Goal: Check status

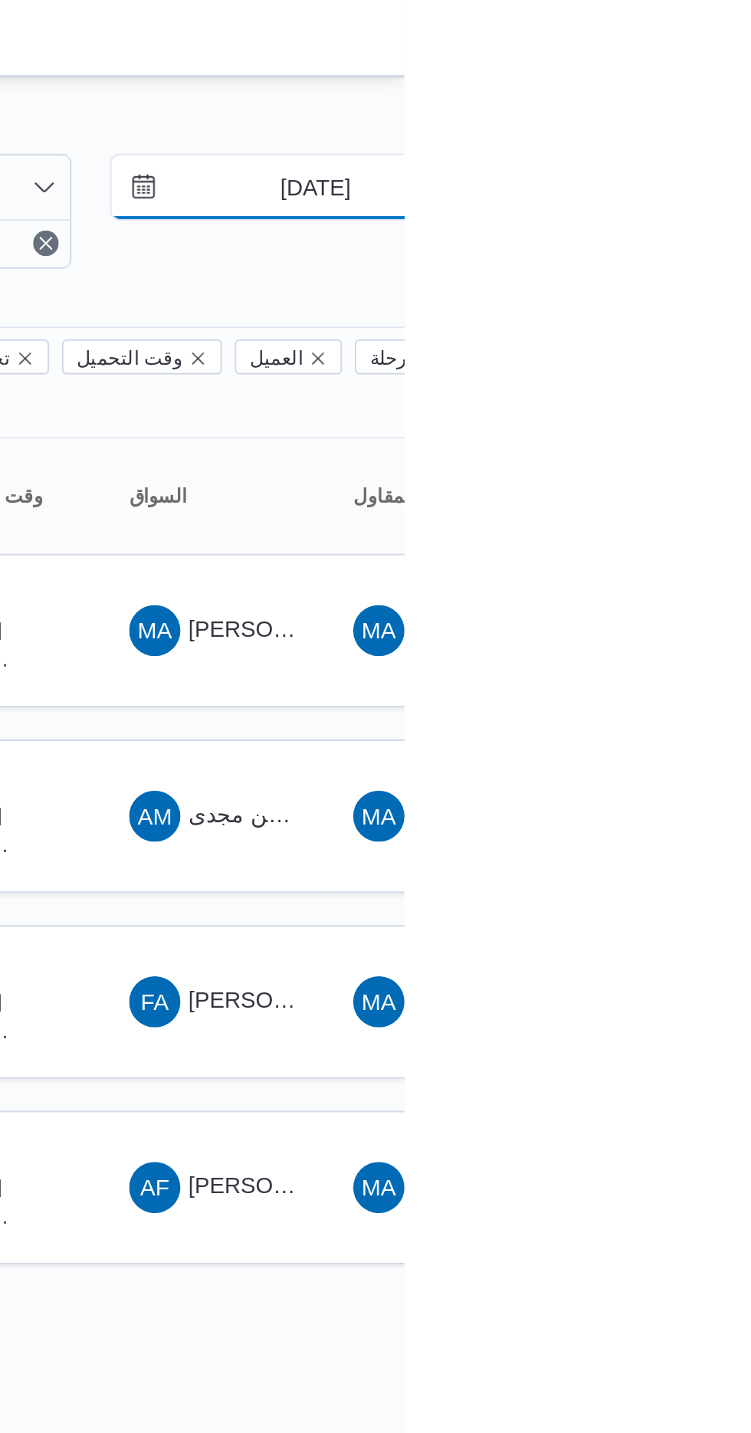
click at [697, 89] on input "[DATE]" at bounding box center [698, 89] width 174 height 31
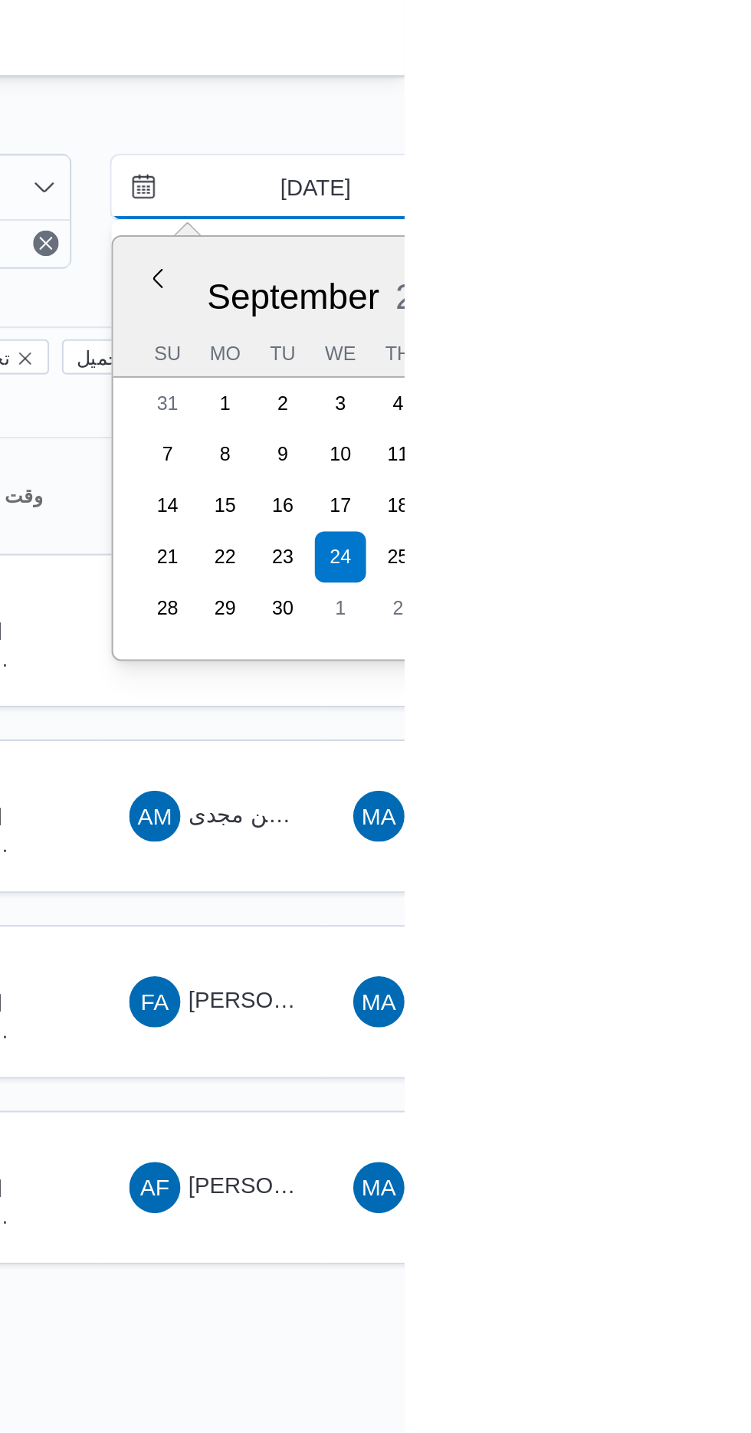
type input "[DATE]"
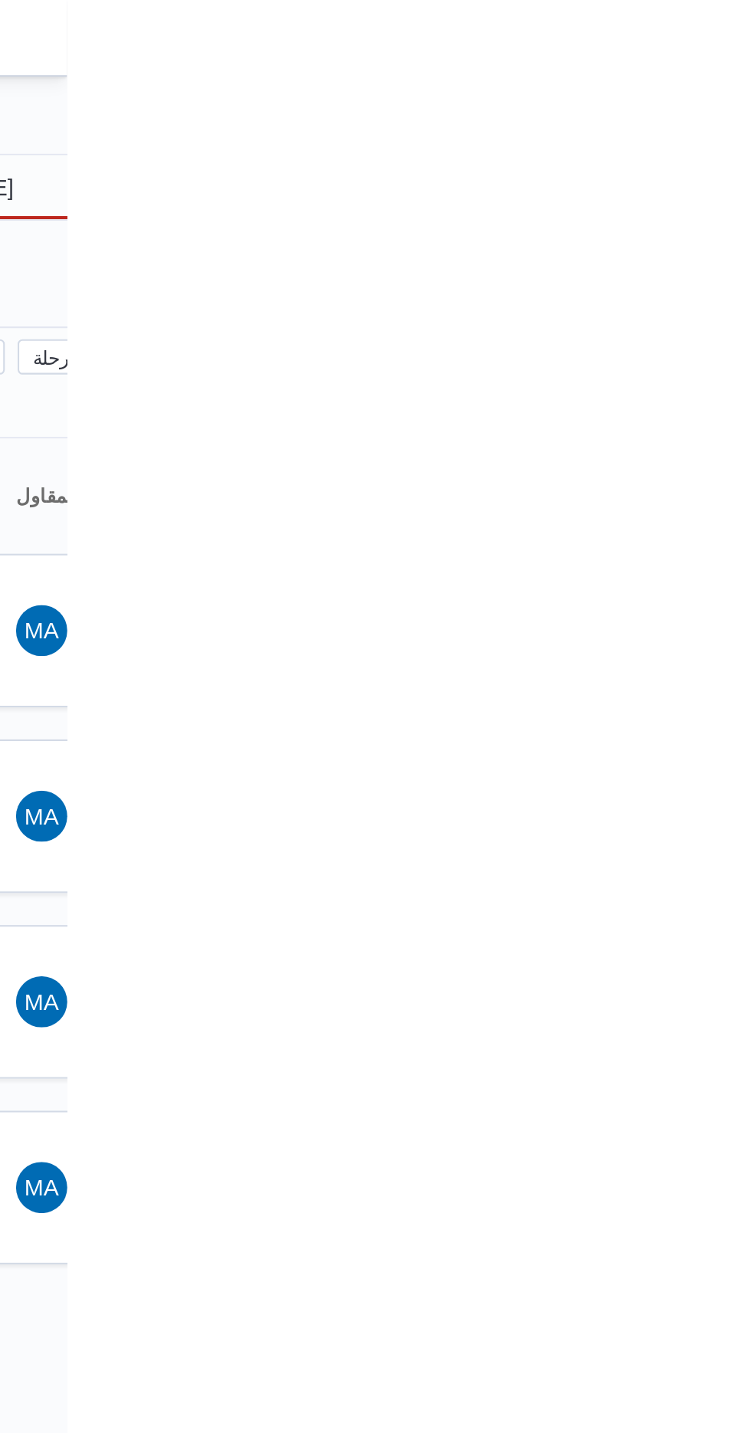
type input "[DATE]"
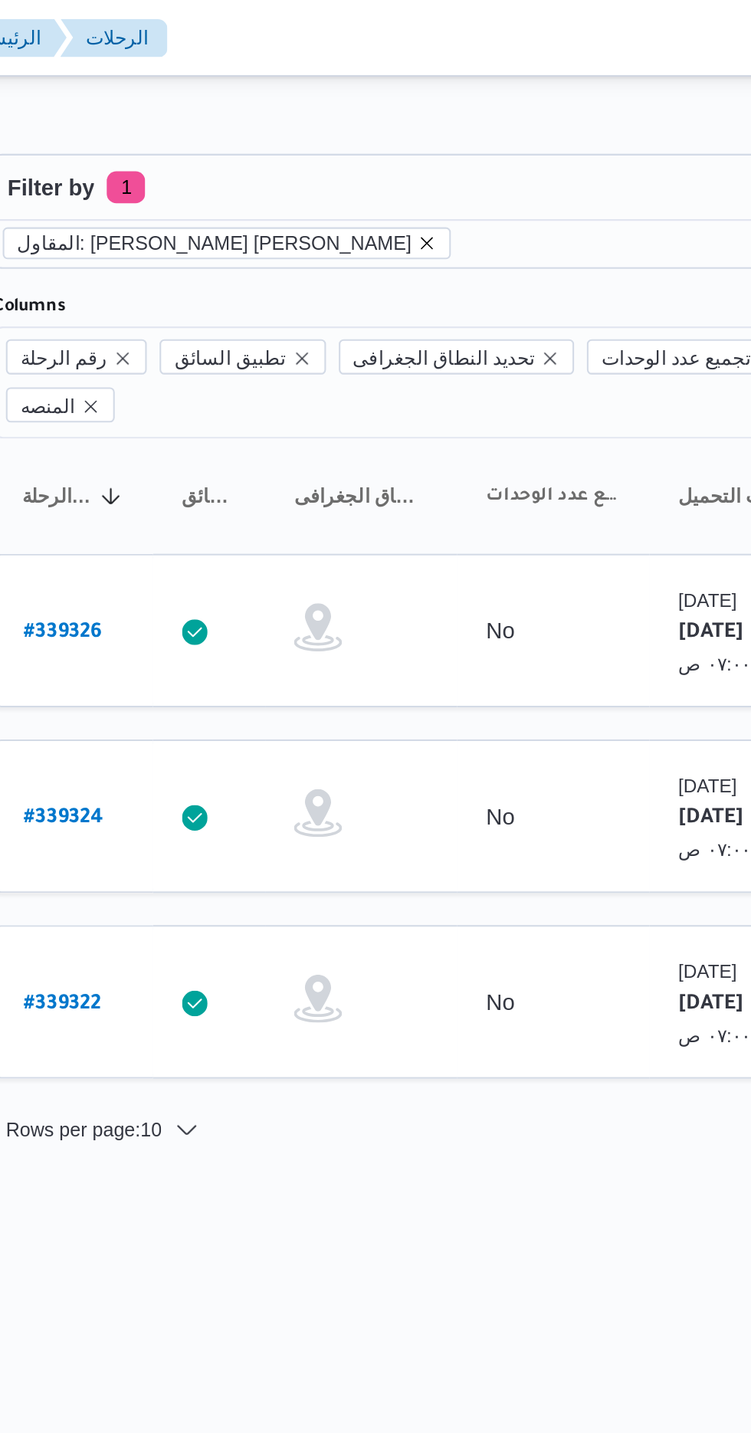
click at [402, 118] on icon "remove selected entity" at bounding box center [406, 116] width 9 height 9
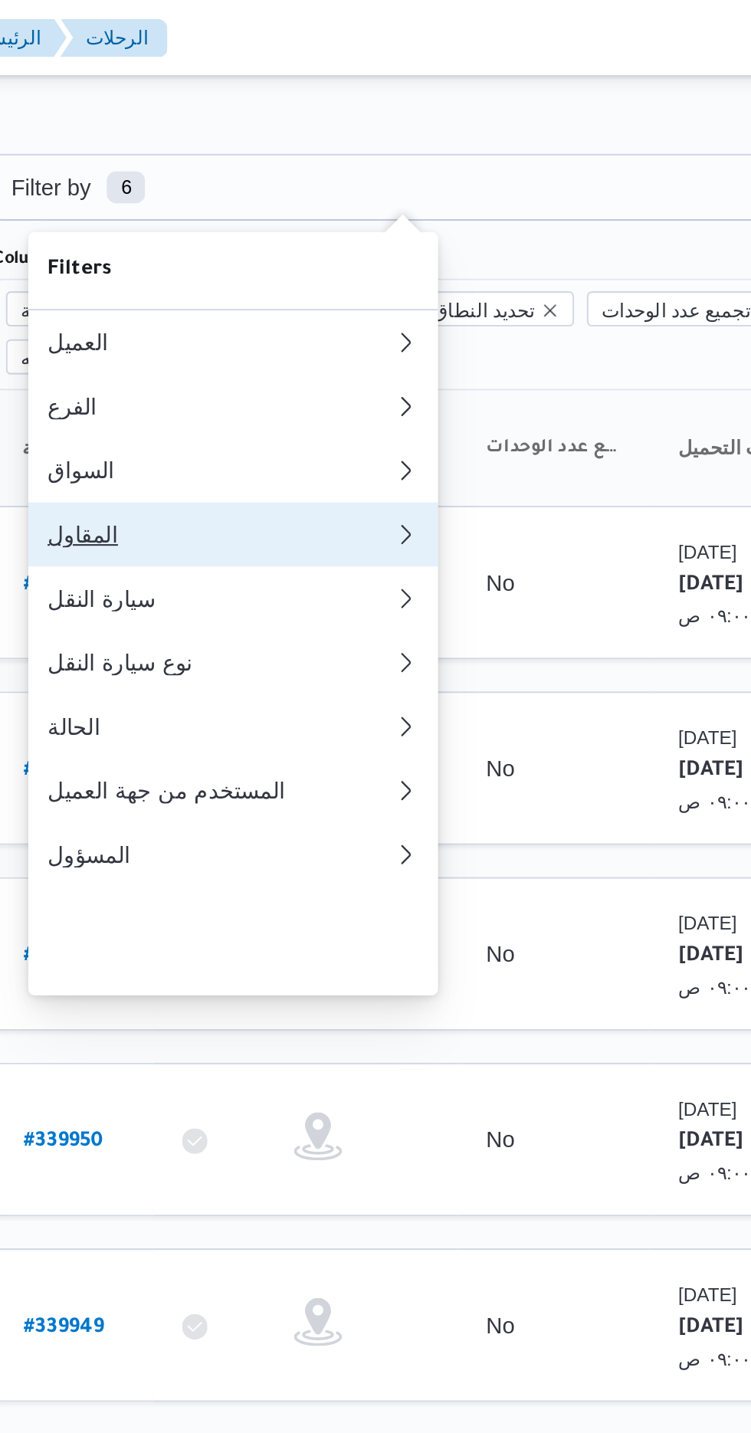
click at [315, 262] on div "المقاول" at bounding box center [304, 256] width 159 height 12
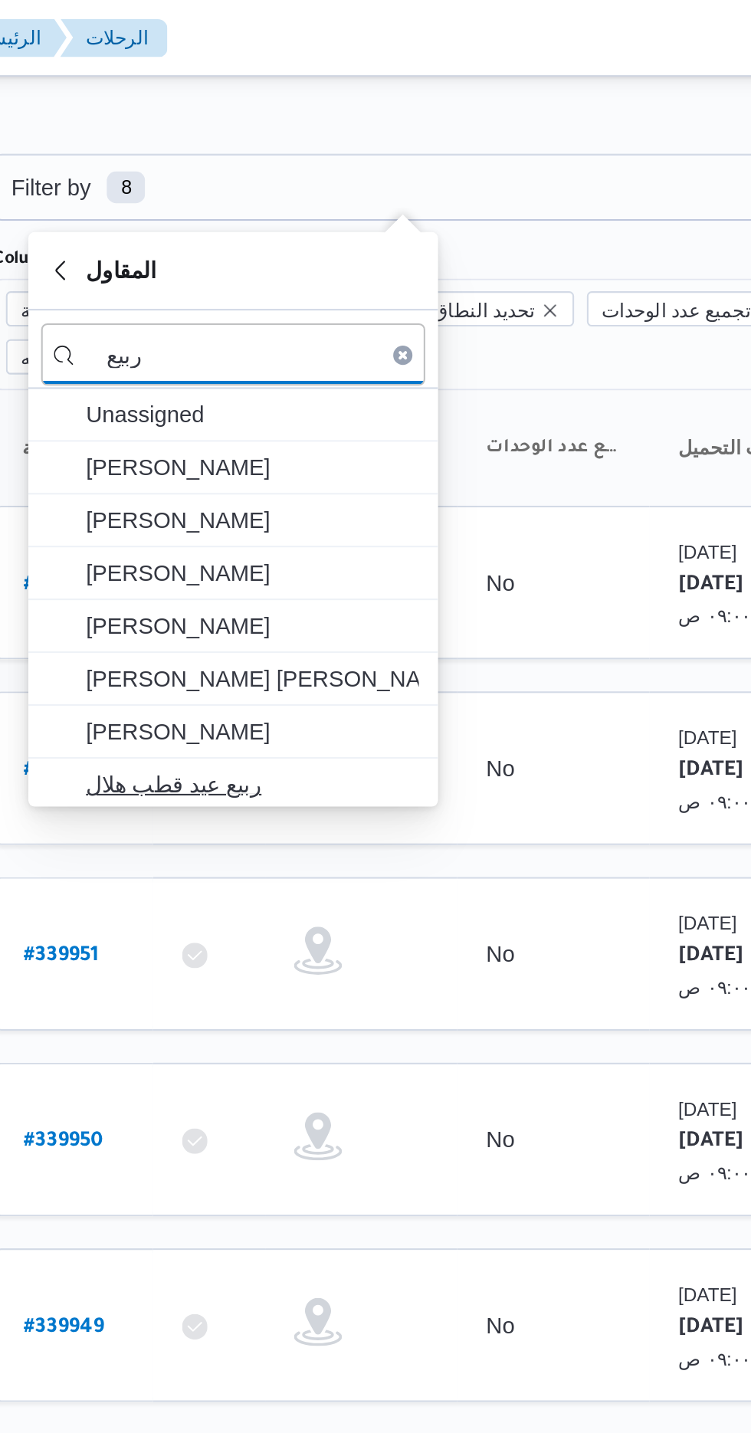
type input "ربيع"
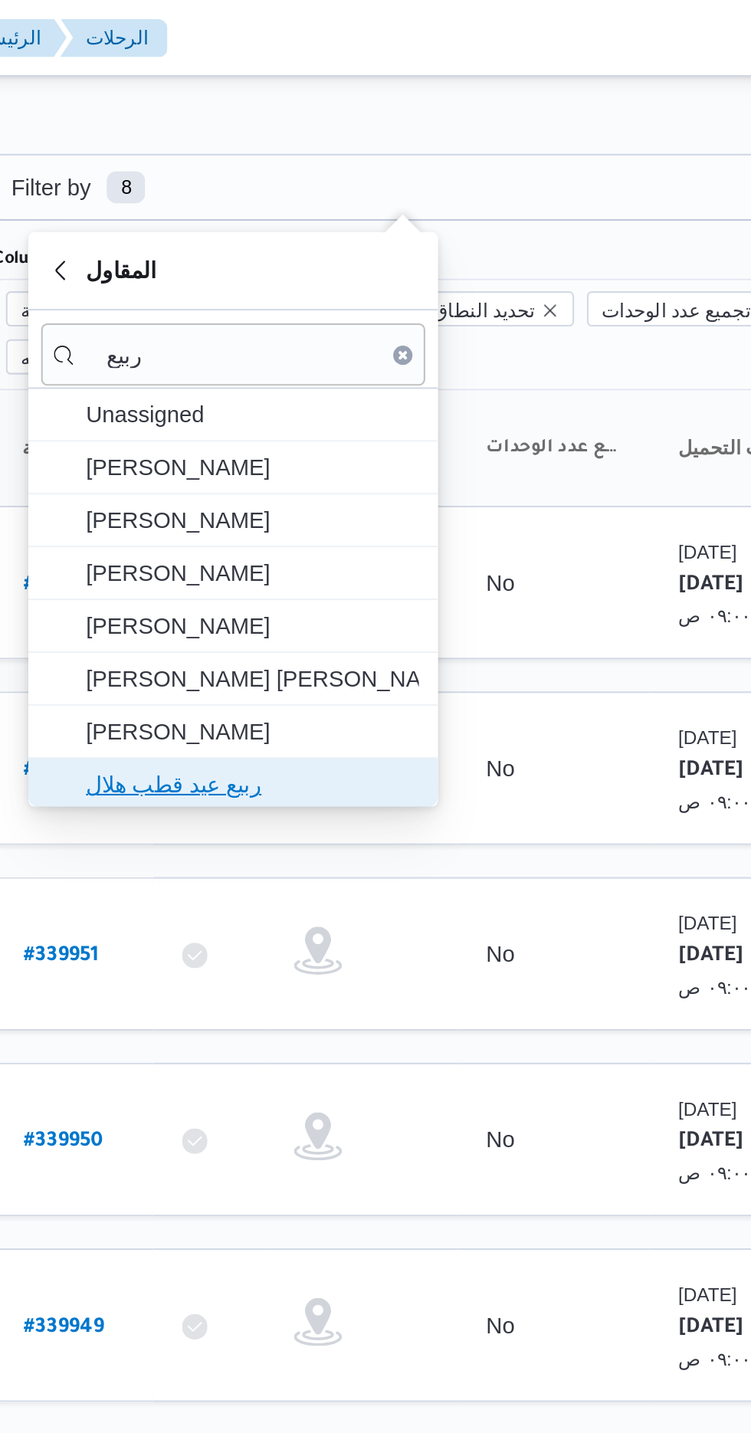
click at [354, 371] on span "ربيع عيد قطب هلال" at bounding box center [323, 375] width 159 height 18
